Goal: Transaction & Acquisition: Purchase product/service

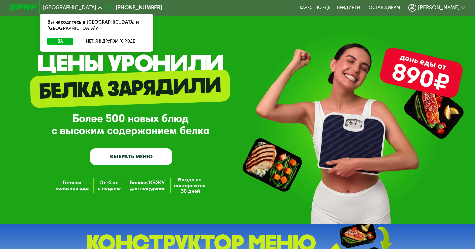
click at [139, 149] on link "ВЫБРАТЬ МЕНЮ" at bounding box center [131, 156] width 82 height 16
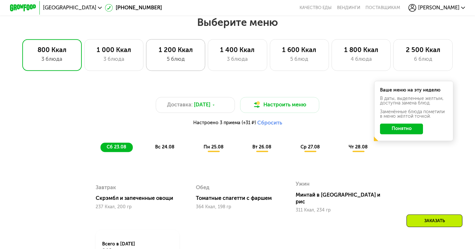
scroll to position [280, 0]
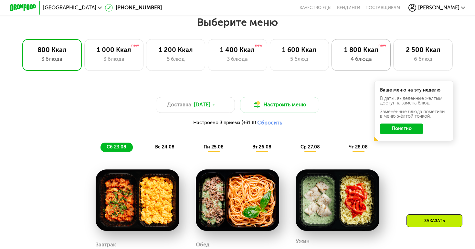
click at [350, 61] on div "4 блюда" at bounding box center [361, 59] width 45 height 8
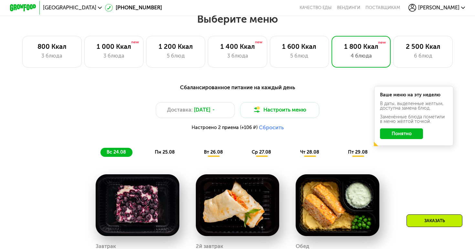
scroll to position [285, 0]
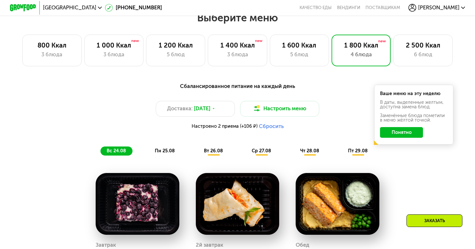
click at [395, 134] on button "Понятно" at bounding box center [401, 132] width 43 height 11
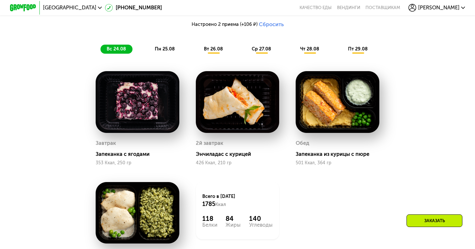
scroll to position [386, 0]
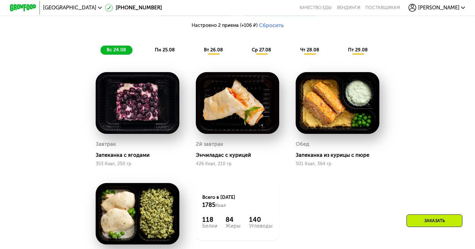
click at [169, 49] on span "пн 25.08" at bounding box center [165, 49] width 20 height 5
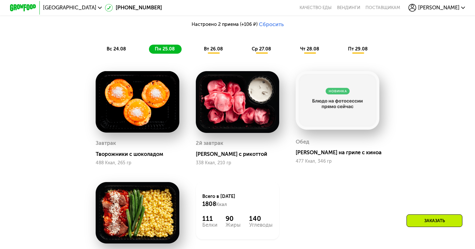
scroll to position [376, 0]
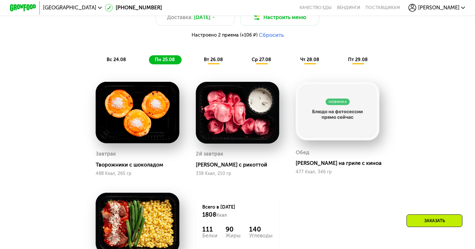
click at [211, 61] on span "вт 26.08" at bounding box center [213, 59] width 19 height 5
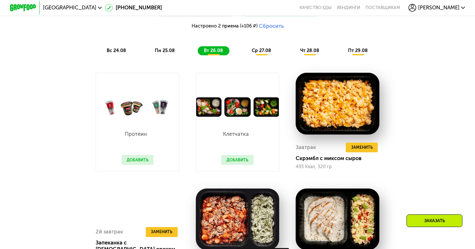
scroll to position [371, 0]
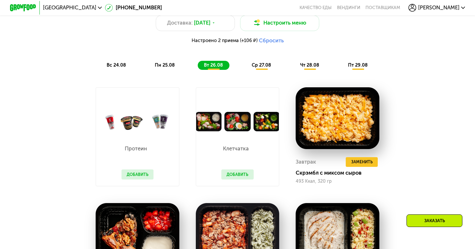
click at [261, 65] on span "ср 27.08" at bounding box center [261, 64] width 19 height 5
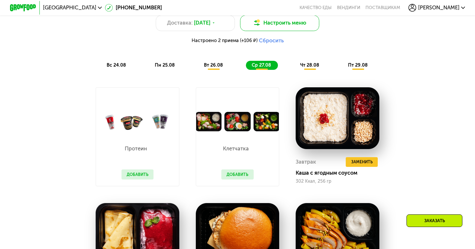
click at [274, 25] on button "Настроить меню" at bounding box center [279, 23] width 79 height 16
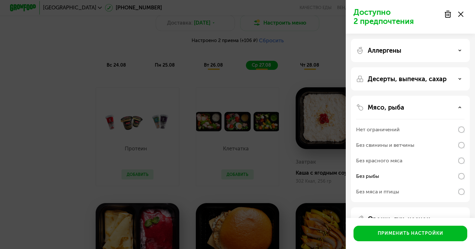
click at [397, 134] on div "Нет ограничений" at bounding box center [410, 130] width 109 height 16
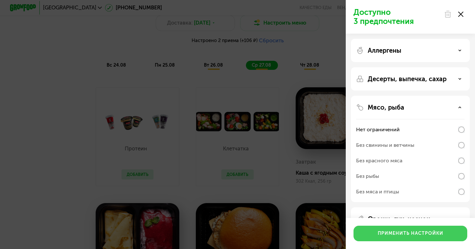
click at [376, 231] on button "Применить настройки" at bounding box center [411, 234] width 114 height 16
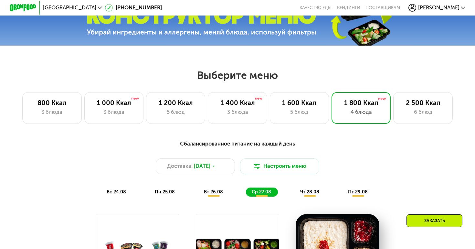
scroll to position [225, 0]
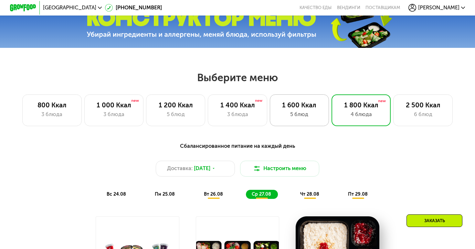
click at [332, 110] on div "1 600 Ккал 5 блюд" at bounding box center [361, 110] width 59 height 32
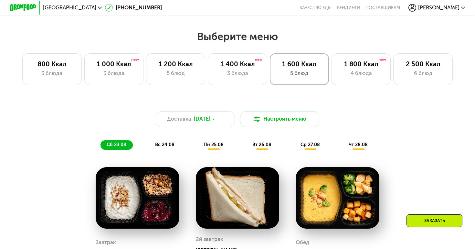
scroll to position [204, 0]
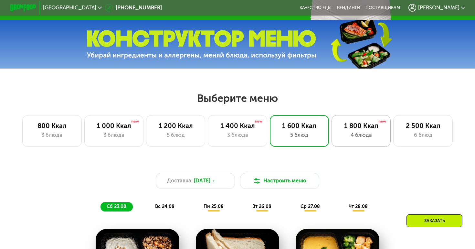
click at [359, 133] on div "4 блюда" at bounding box center [361, 135] width 45 height 8
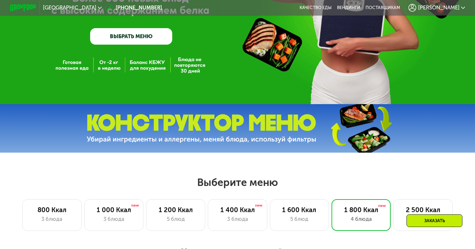
scroll to position [120, 0]
click at [99, 223] on div "3 блюда" at bounding box center [113, 220] width 45 height 8
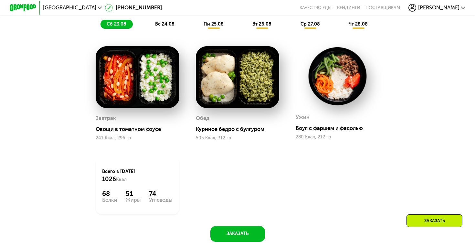
scroll to position [396, 0]
